Goal: Information Seeking & Learning: Check status

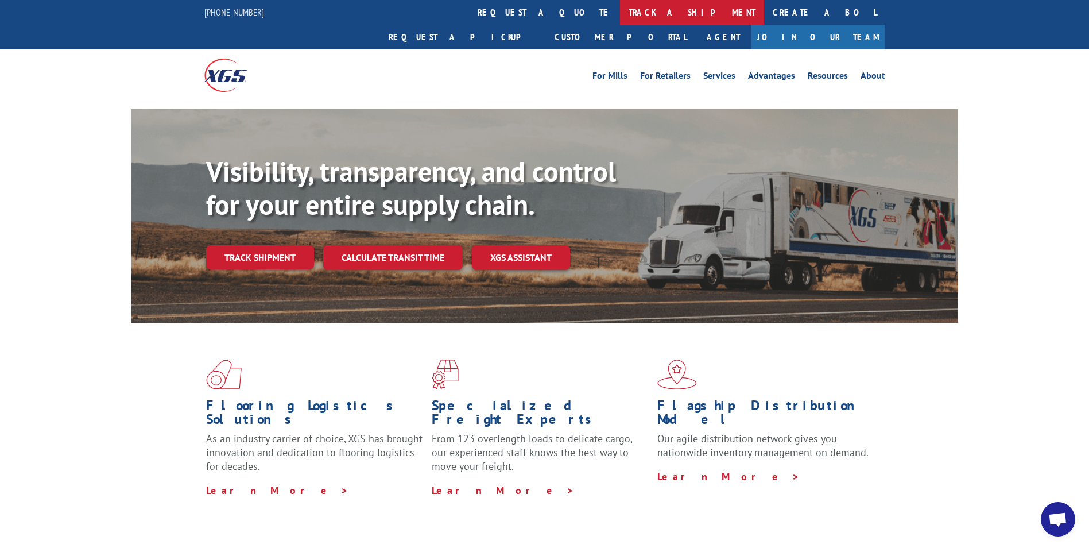
click at [620, 9] on link "track a shipment" at bounding box center [692, 12] width 144 height 25
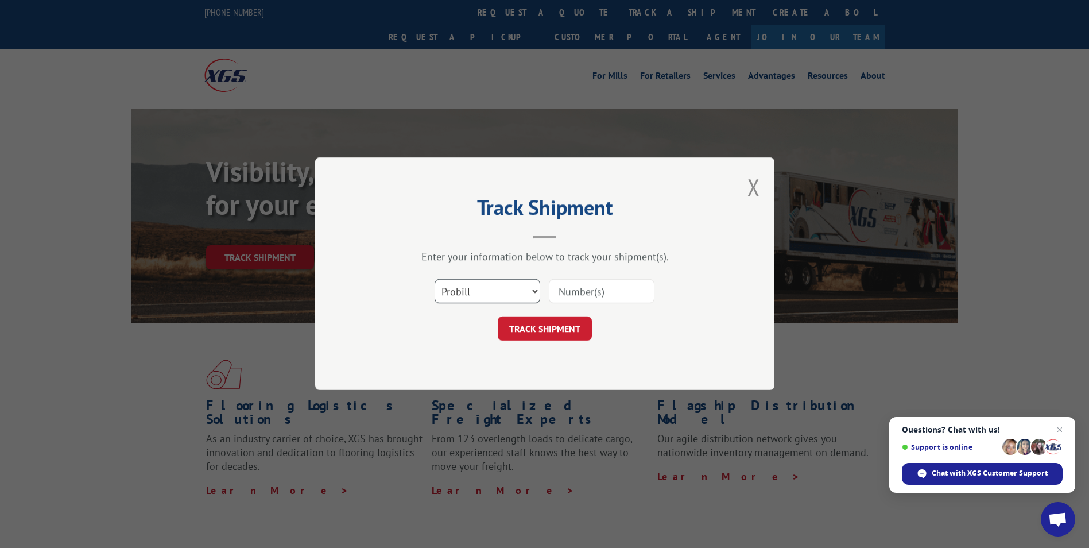
click at [533, 292] on select "Select category... Probill BOL PO" at bounding box center [488, 292] width 106 height 24
select select "bol"
click at [435, 280] on select "Select category... Probill BOL PO" at bounding box center [488, 292] width 106 height 24
click at [586, 297] on input at bounding box center [602, 292] width 106 height 24
type input "54386821"
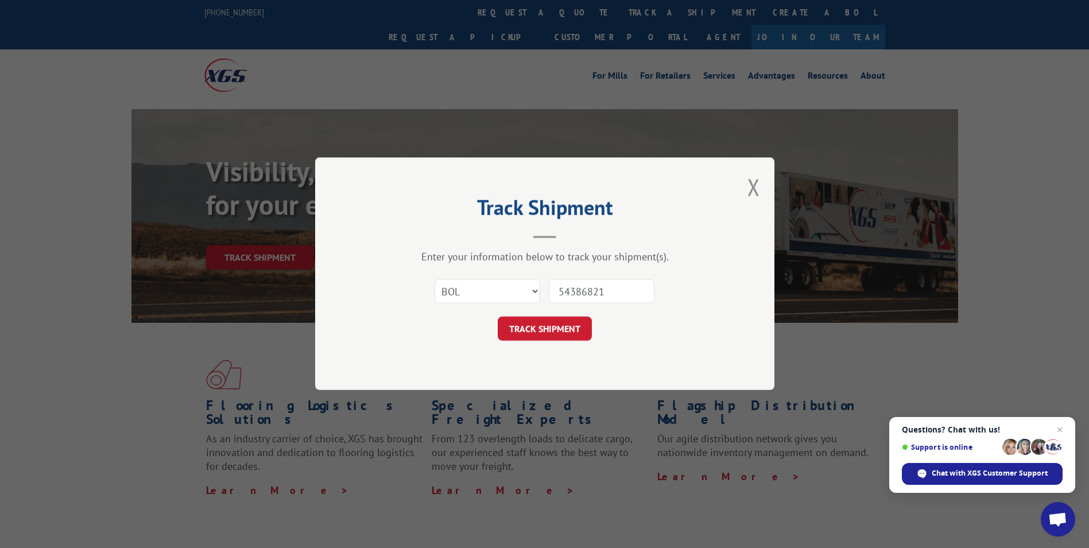
click button "TRACK SHIPMENT" at bounding box center [545, 329] width 94 height 24
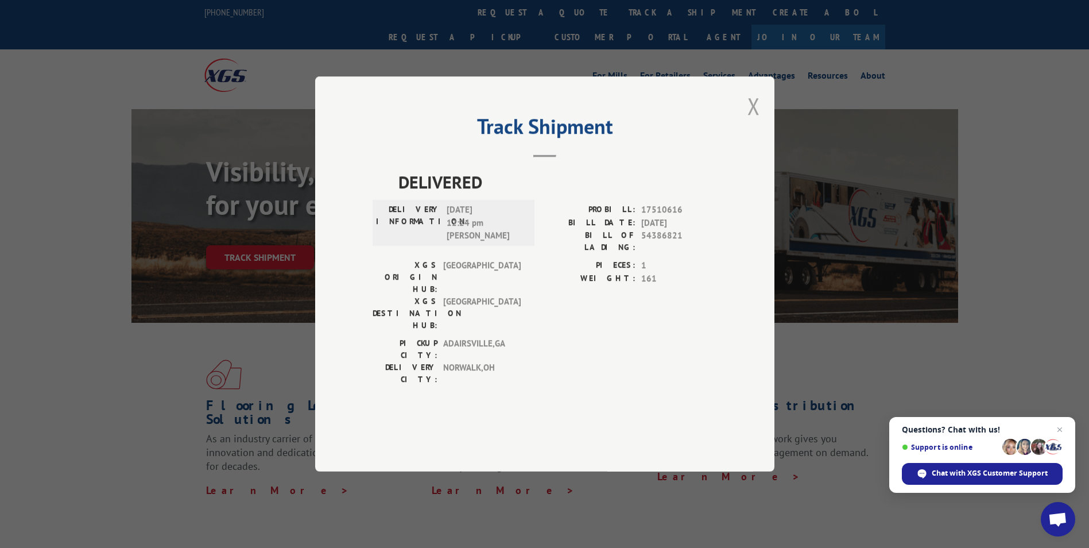
click at [755, 121] on button "Close modal" at bounding box center [753, 106] width 13 height 30
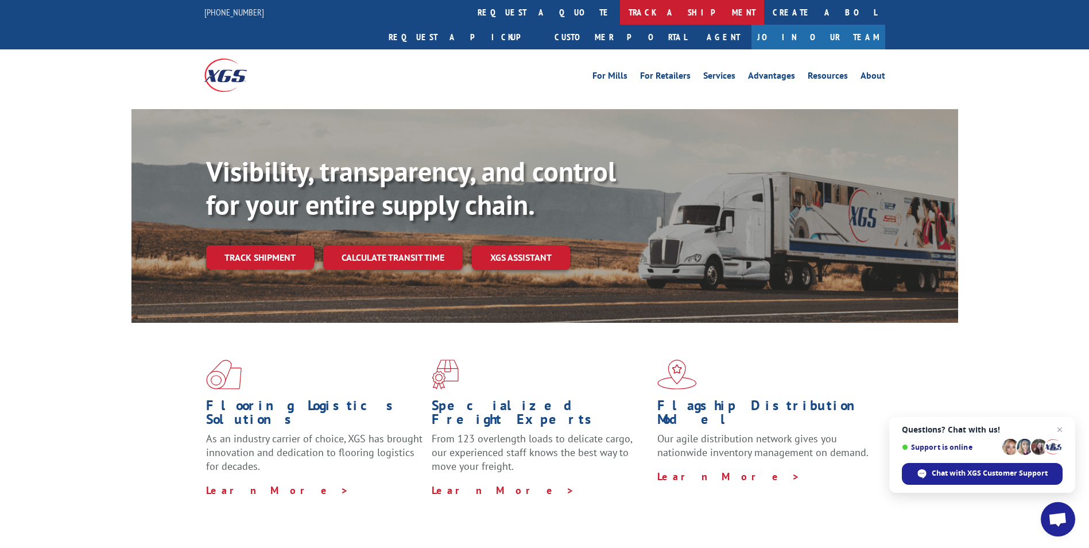
click at [620, 10] on link "track a shipment" at bounding box center [692, 12] width 144 height 25
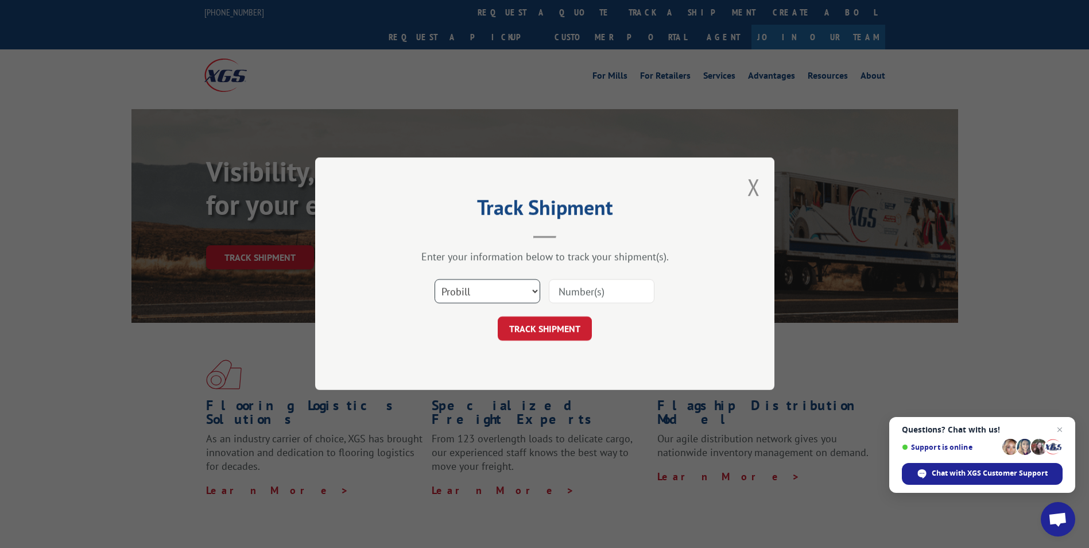
click at [534, 291] on select "Select category... Probill BOL PO" at bounding box center [488, 292] width 106 height 24
select select "bol"
click at [435, 280] on select "Select category... Probill BOL PO" at bounding box center [488, 292] width 106 height 24
click at [600, 291] on input at bounding box center [602, 292] width 106 height 24
type input "54382862"
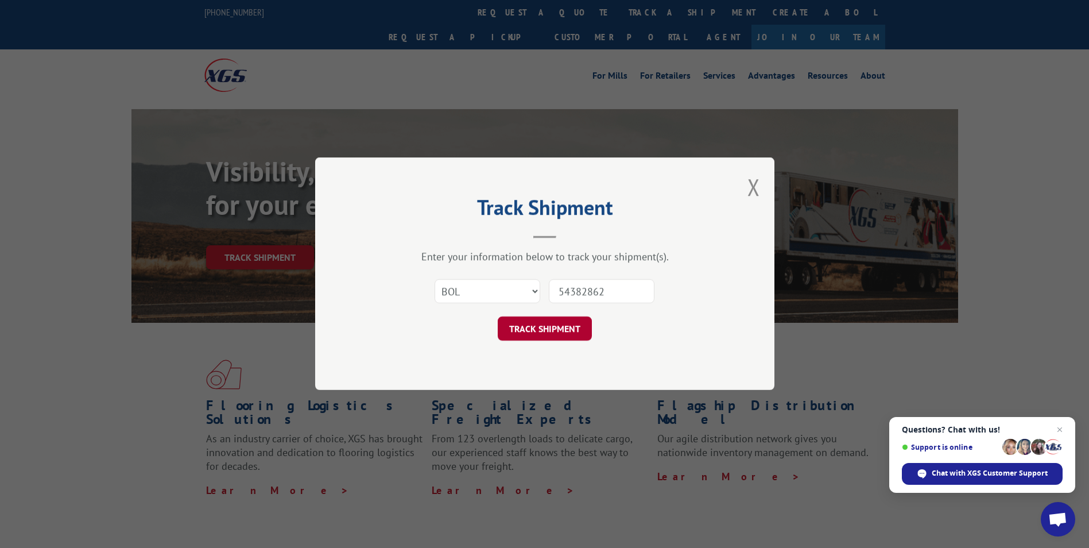
click at [559, 334] on button "TRACK SHIPMENT" at bounding box center [545, 329] width 94 height 24
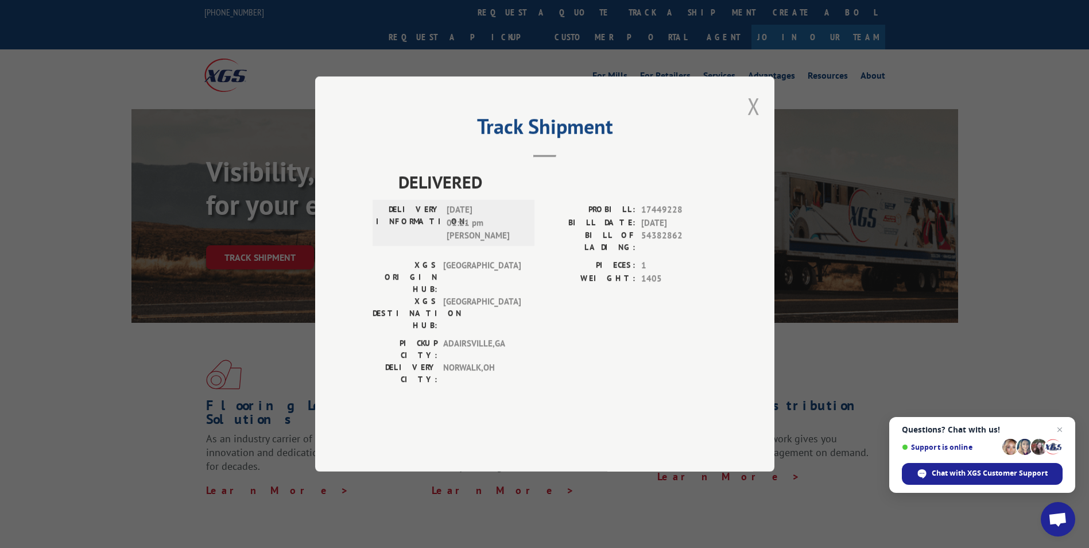
click at [759, 121] on button "Close modal" at bounding box center [753, 106] width 13 height 30
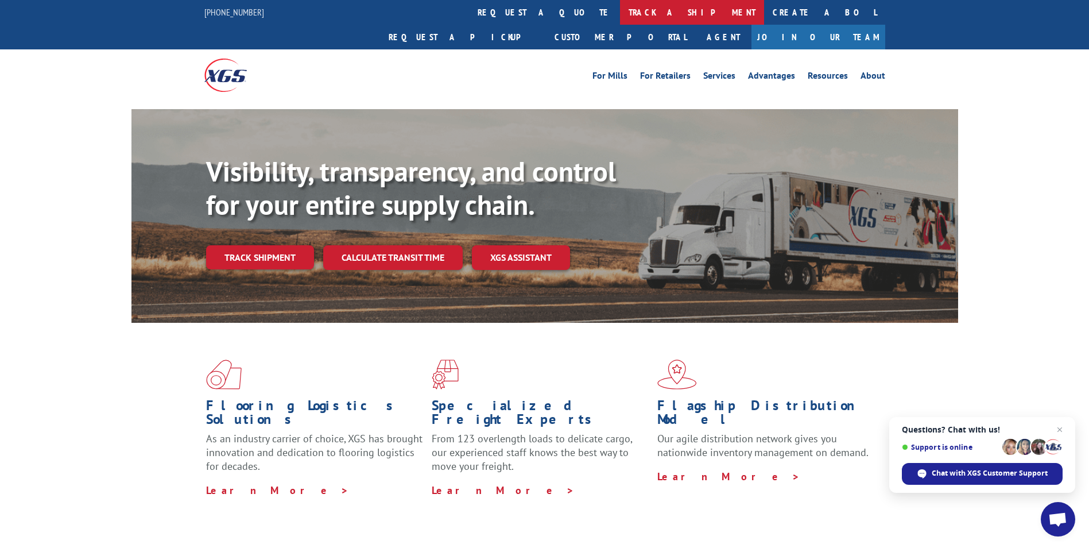
click at [620, 13] on link "track a shipment" at bounding box center [692, 12] width 144 height 25
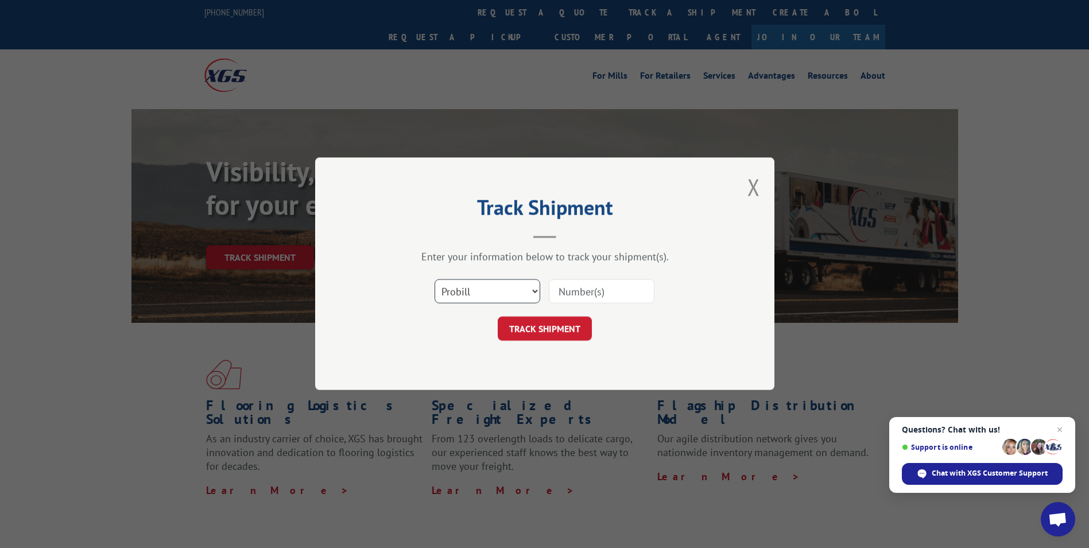
click at [535, 288] on select "Select category... Probill BOL PO" at bounding box center [488, 292] width 106 height 24
select select "bol"
click at [435, 280] on select "Select category... Probill BOL PO" at bounding box center [488, 292] width 106 height 24
click at [578, 288] on input at bounding box center [602, 292] width 106 height 24
type input "54386821"
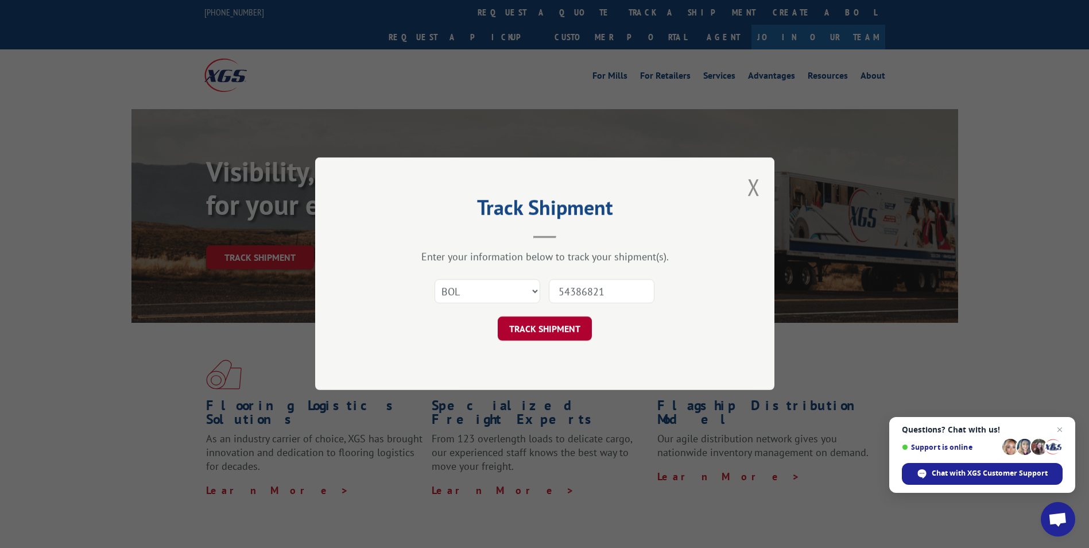
click at [581, 331] on button "TRACK SHIPMENT" at bounding box center [545, 329] width 94 height 24
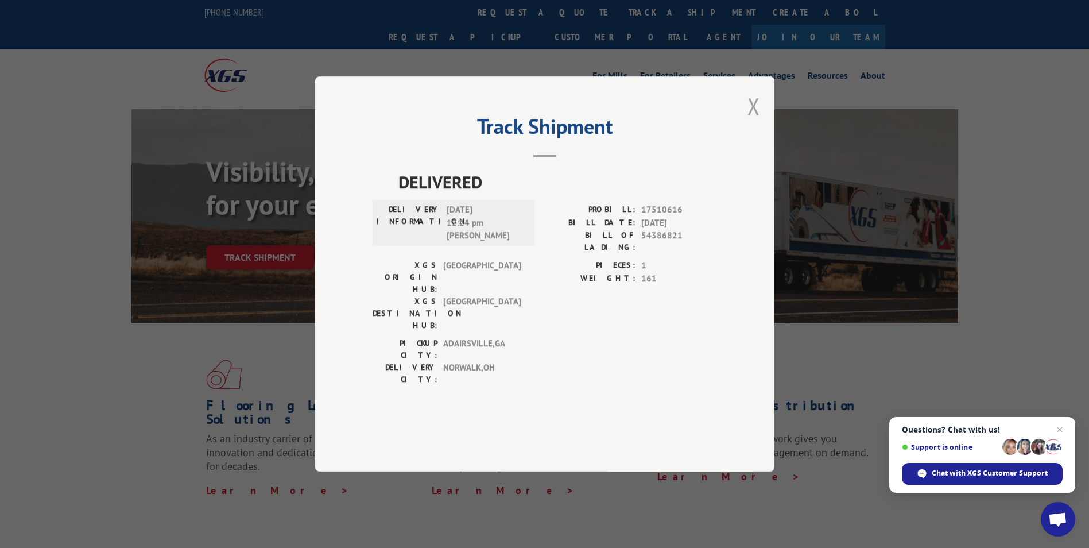
click at [754, 121] on button "Close modal" at bounding box center [753, 106] width 13 height 30
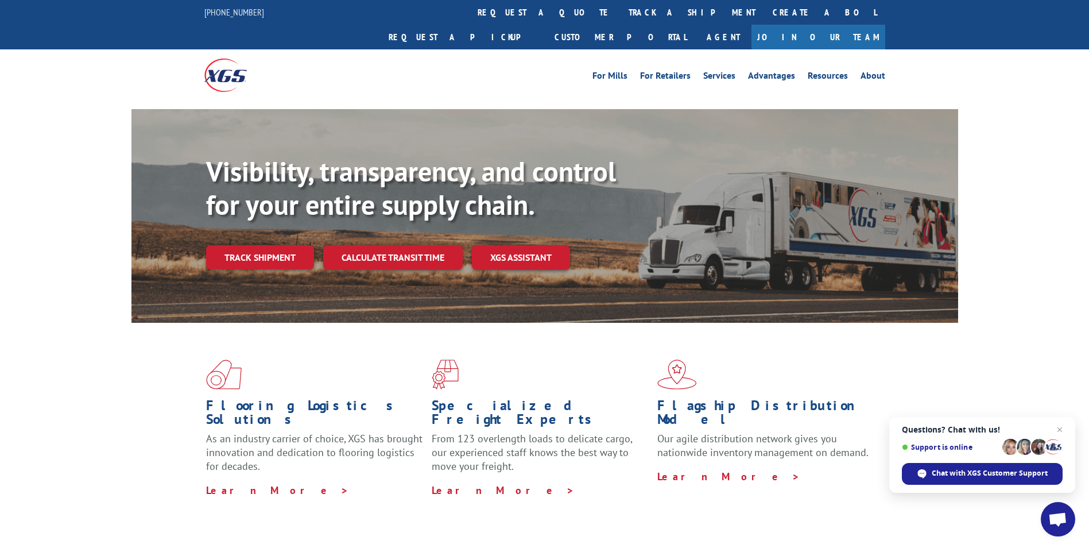
click at [782, 498] on div "Flooring Logistics Solutions As an industry carrier of choice, XGS has brought …" at bounding box center [544, 438] width 1089 height 231
